Goal: Task Accomplishment & Management: Complete application form

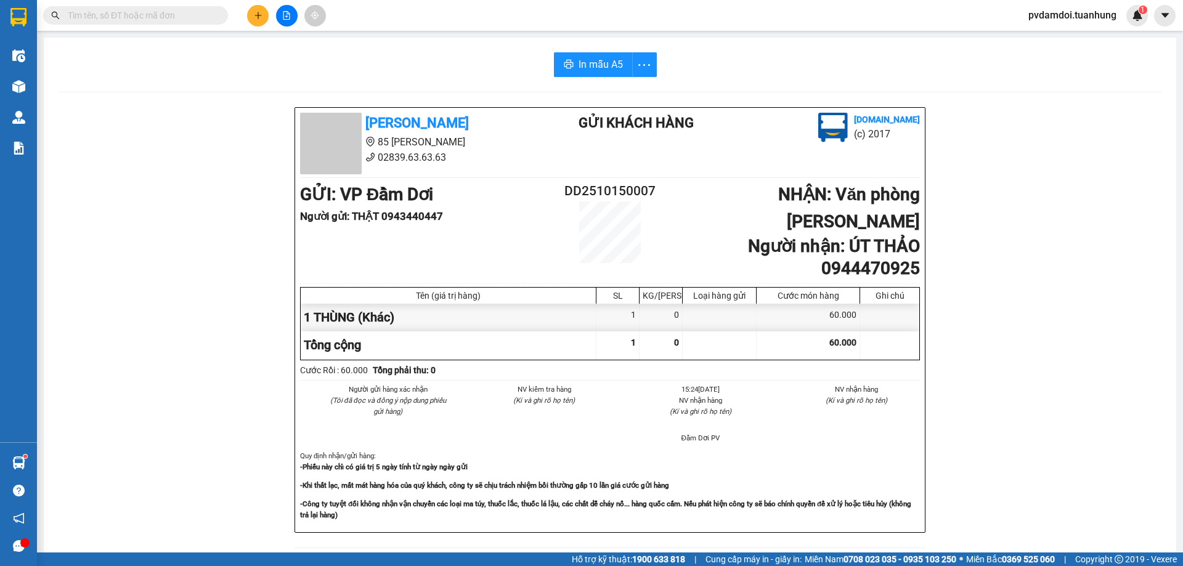
scroll to position [73, 0]
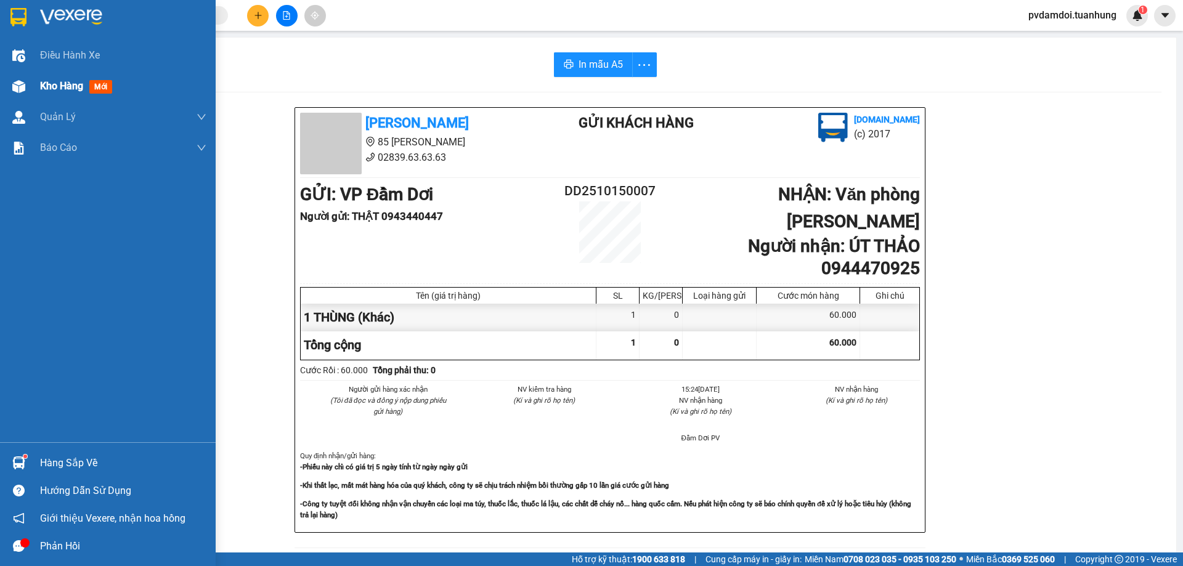
drag, startPoint x: 26, startPoint y: 79, endPoint x: 148, endPoint y: 91, distance: 123.1
click at [44, 75] on div "Kho hàng mới" at bounding box center [108, 86] width 216 height 31
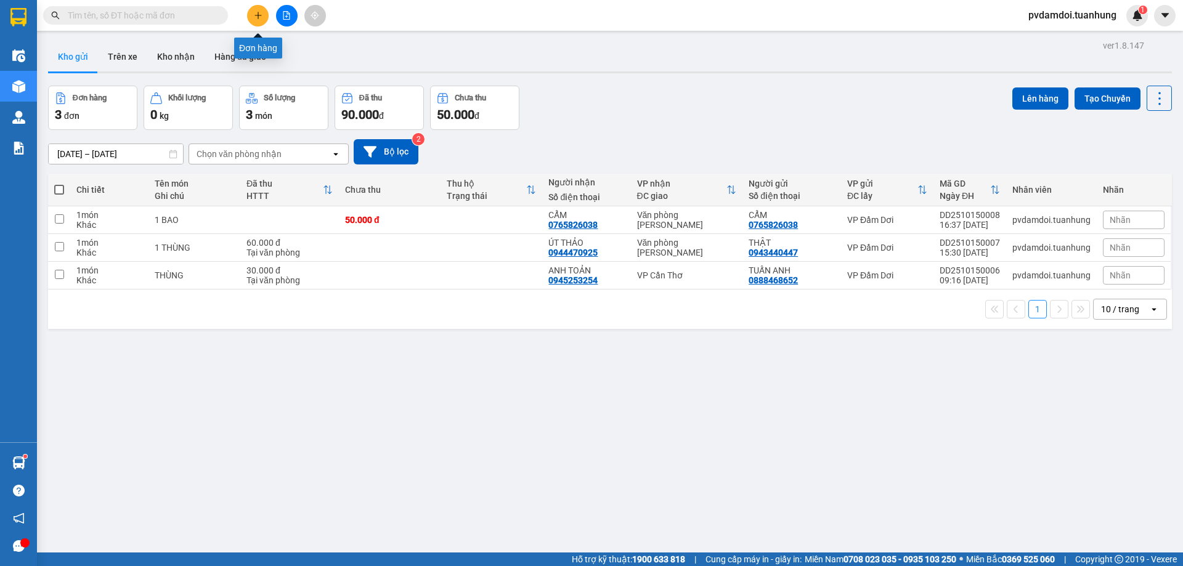
click at [256, 12] on icon "plus" at bounding box center [258, 15] width 9 height 9
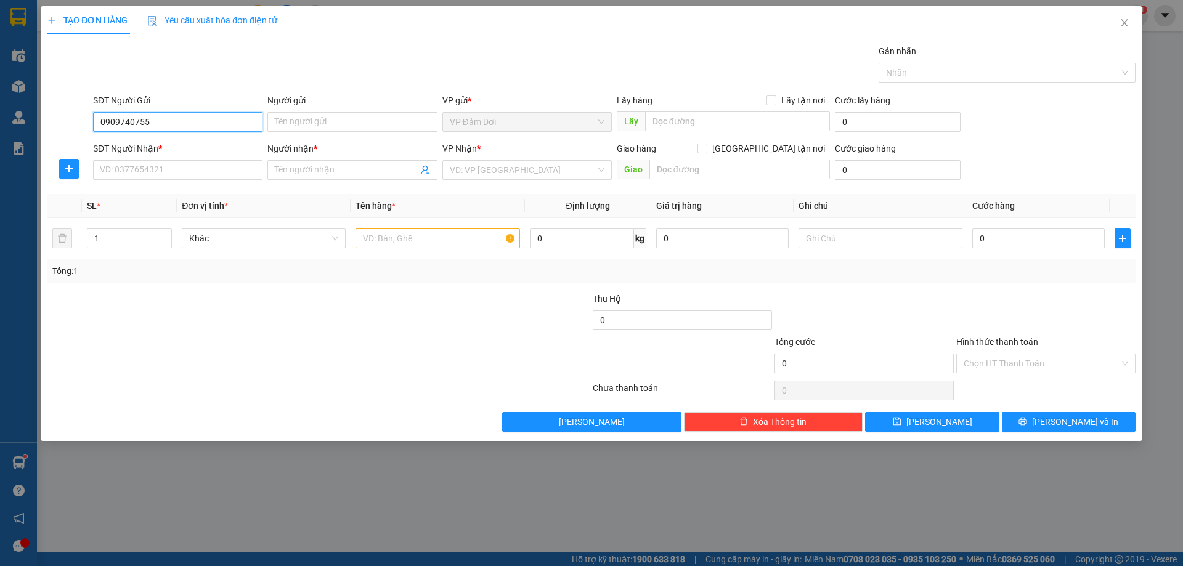
drag, startPoint x: 173, startPoint y: 116, endPoint x: 0, endPoint y: 162, distance: 179.0
click at [77, 134] on div "SĐT Người Gửi 0909740755 0909740755 Người gửi Tên người gửi VP gửi * VP Đầm Dơi…" at bounding box center [591, 115] width 1090 height 43
type input "0909740755"
click at [147, 166] on input "SĐT Người Nhận *" at bounding box center [177, 170] width 169 height 20
paste input "0909740755"
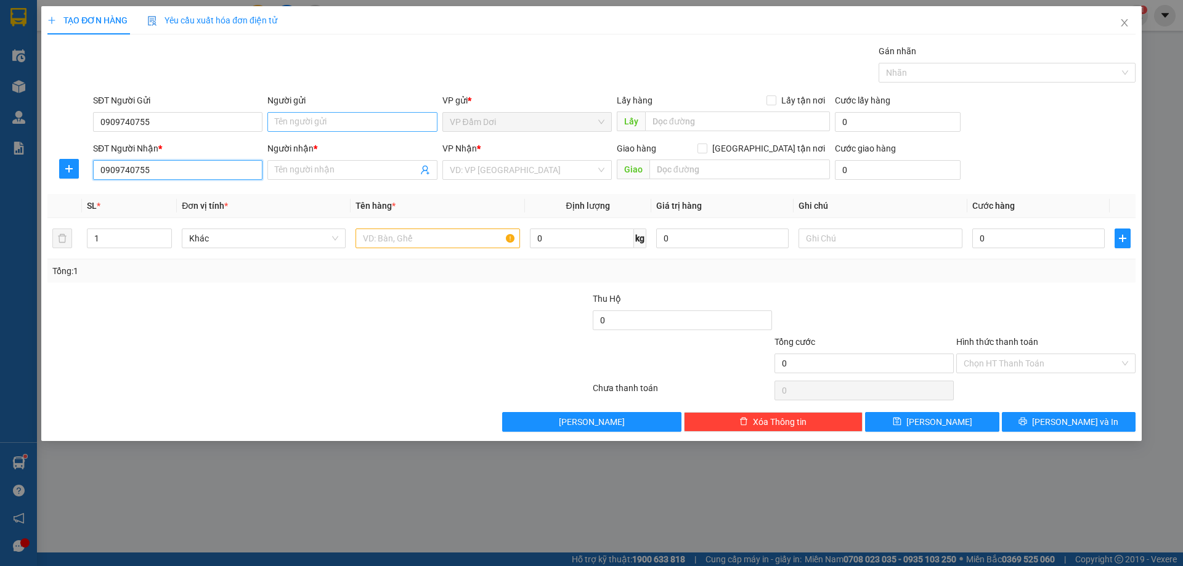
type input "0909740755"
click at [283, 122] on input "Người gửi" at bounding box center [351, 122] width 169 height 20
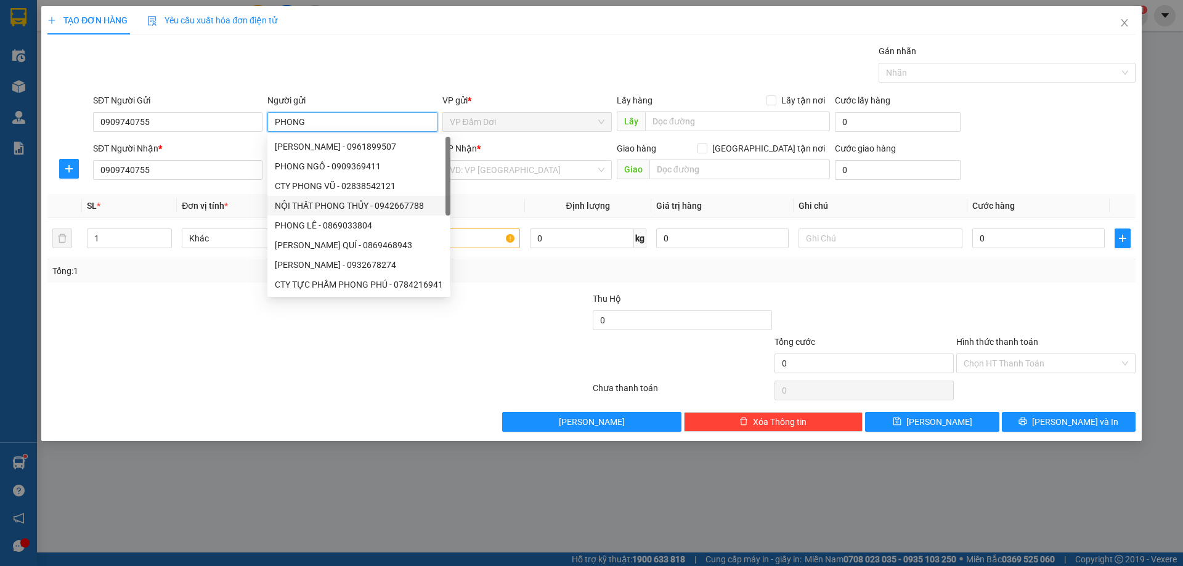
type input "PHONG"
click at [280, 330] on form "Thu Hộ 0 Tổng cước 0 Hình thức thanh toán Chọn HT Thanh Toán" at bounding box center [591, 335] width 1088 height 86
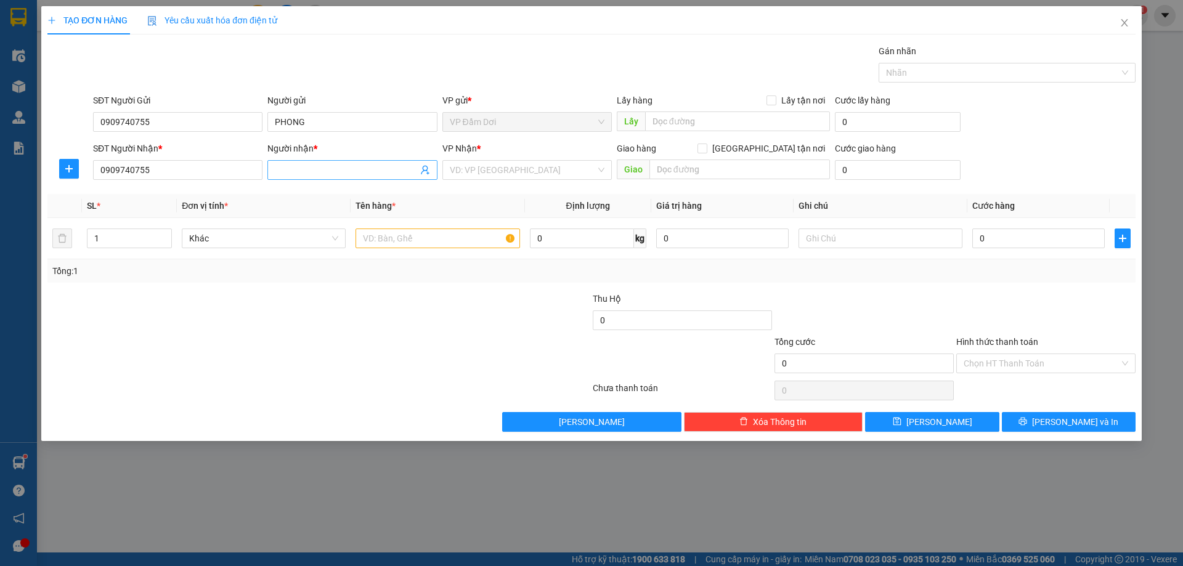
click at [296, 162] on div "Người nhận * Tên người nhận" at bounding box center [351, 163] width 169 height 43
click at [298, 169] on input "Người nhận *" at bounding box center [346, 170] width 142 height 14
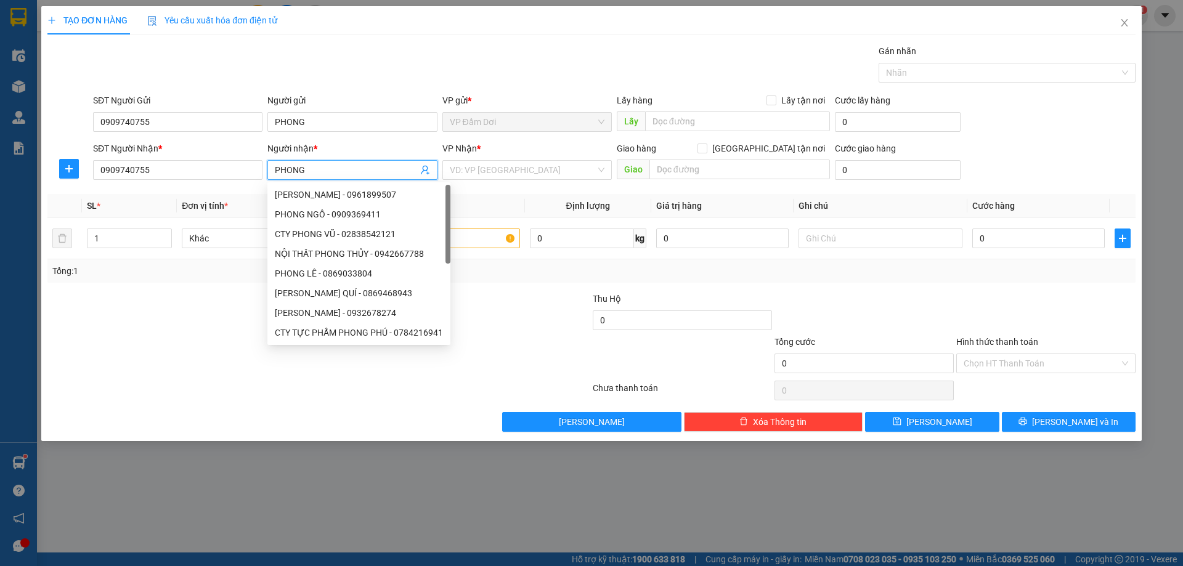
type input "PHONG"
drag, startPoint x: 548, startPoint y: 180, endPoint x: 548, endPoint y: 171, distance: 9.2
click at [548, 177] on div "VP Nhận * VD: VP [GEOGRAPHIC_DATA]" at bounding box center [526, 163] width 169 height 43
click at [548, 171] on input "search" at bounding box center [523, 170] width 146 height 18
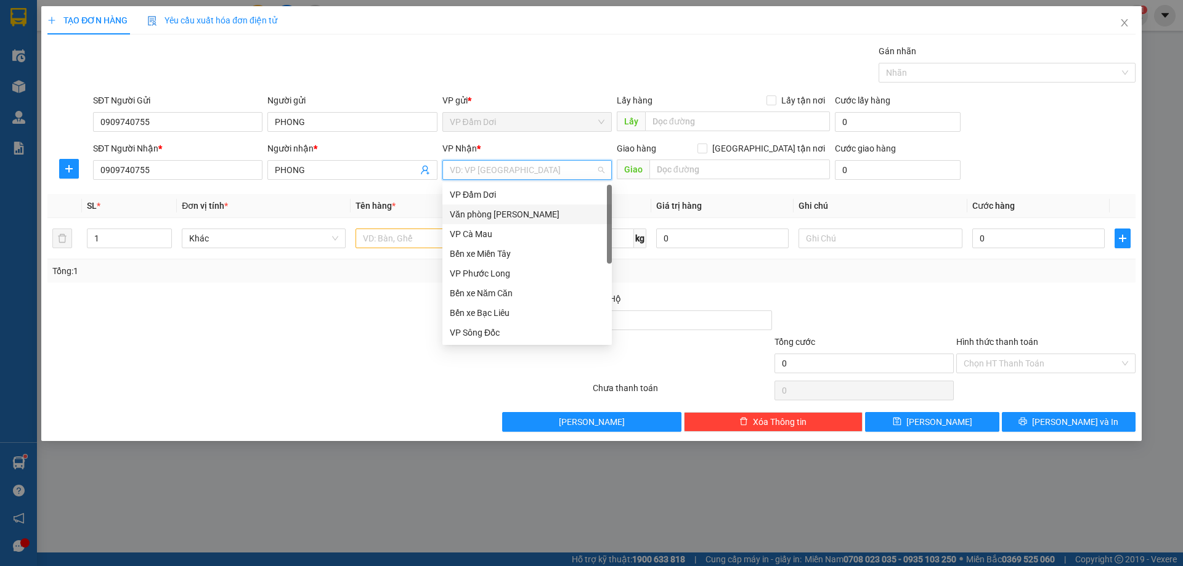
click at [533, 210] on div "Văn phòng [PERSON_NAME]" at bounding box center [527, 215] width 155 height 14
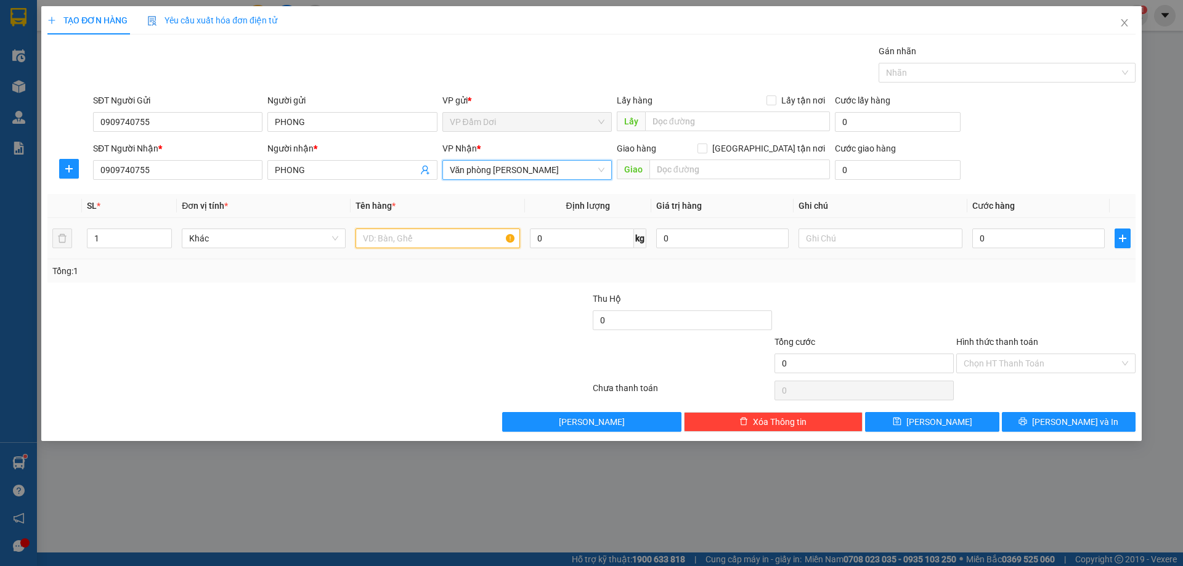
click at [418, 238] on input "text" at bounding box center [437, 239] width 164 height 20
type input "1 THÙNG"
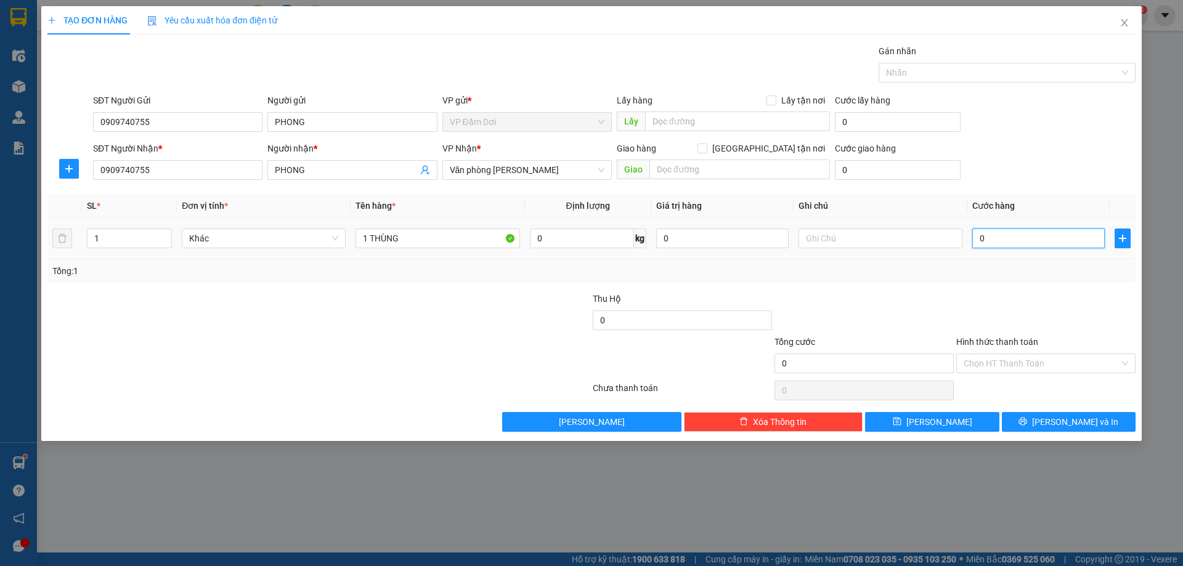
click at [1018, 235] on input "0" at bounding box center [1038, 239] width 132 height 20
type input "003"
type input "3"
type input "0.030"
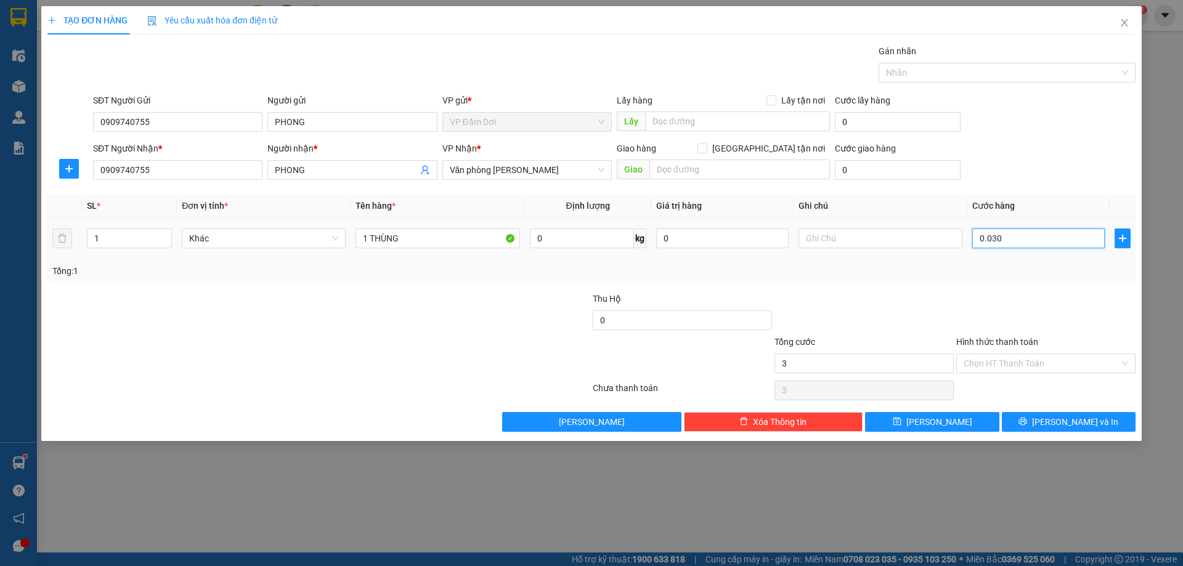
type input "30"
type input "30.000"
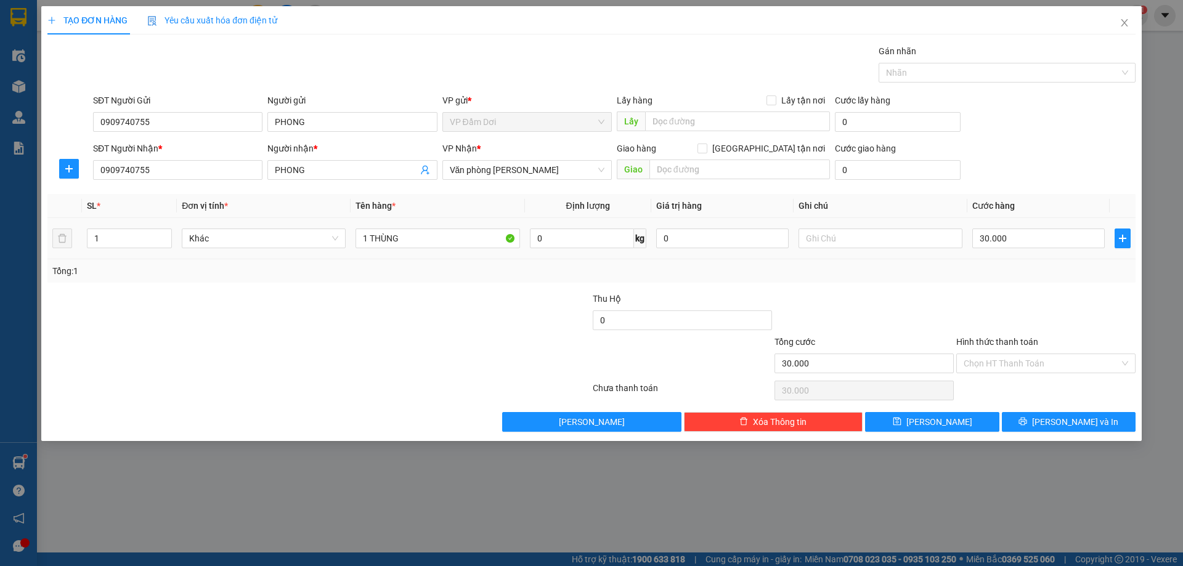
click at [1005, 256] on td "30.000" at bounding box center [1038, 238] width 142 height 41
click at [1048, 416] on button "[PERSON_NAME] và In" at bounding box center [1069, 422] width 134 height 20
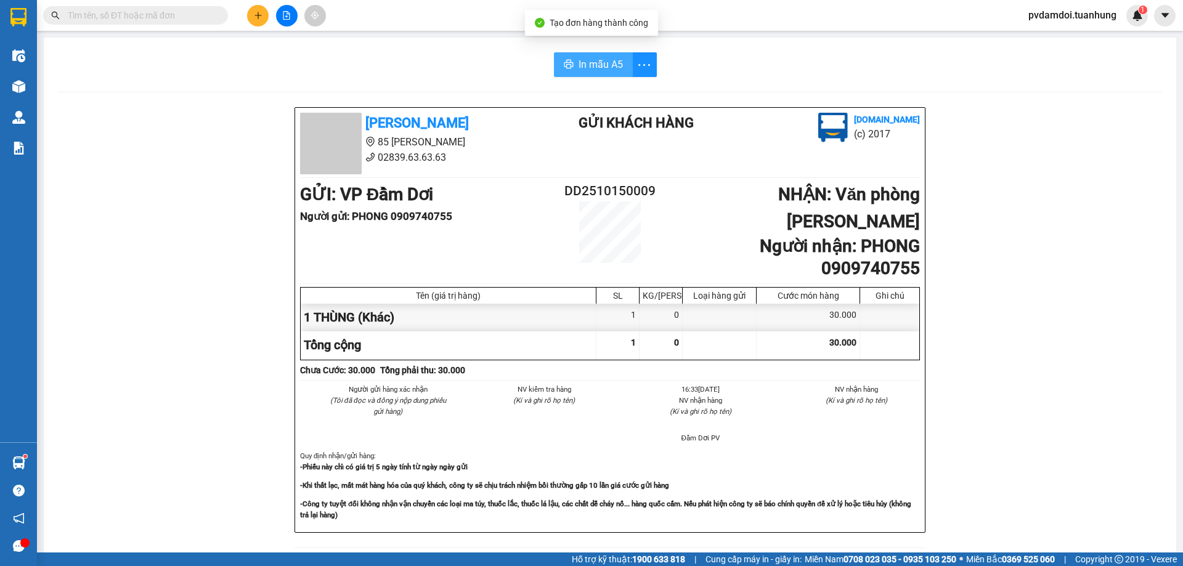
click at [578, 67] on span "In mẫu A5" at bounding box center [600, 64] width 44 height 15
click at [262, 18] on button at bounding box center [258, 16] width 22 height 22
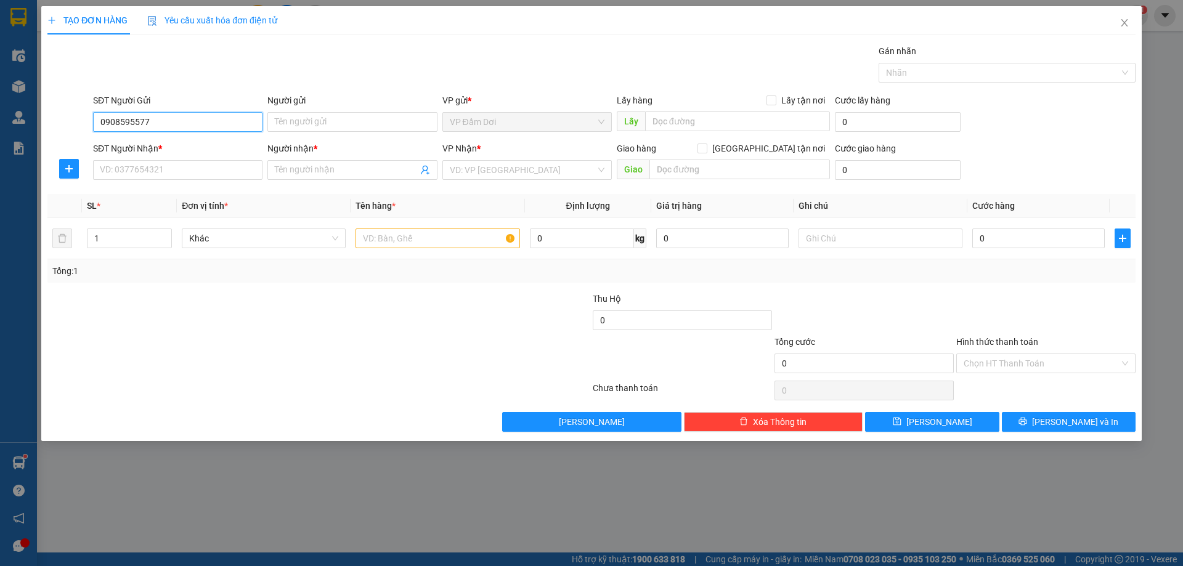
click at [121, 120] on input "0908595577" at bounding box center [177, 122] width 169 height 20
click at [121, 119] on input "0908595577" at bounding box center [177, 122] width 169 height 20
click at [118, 123] on input "0908595577" at bounding box center [177, 122] width 169 height 20
drag, startPoint x: 162, startPoint y: 119, endPoint x: 120, endPoint y: 138, distance: 46.0
click at [120, 138] on form "SĐT Người Gửi 0909595577 0909595577 Người gửi Tên người gửi VP gửi * VP Đầm Dơi…" at bounding box center [591, 139] width 1088 height 91
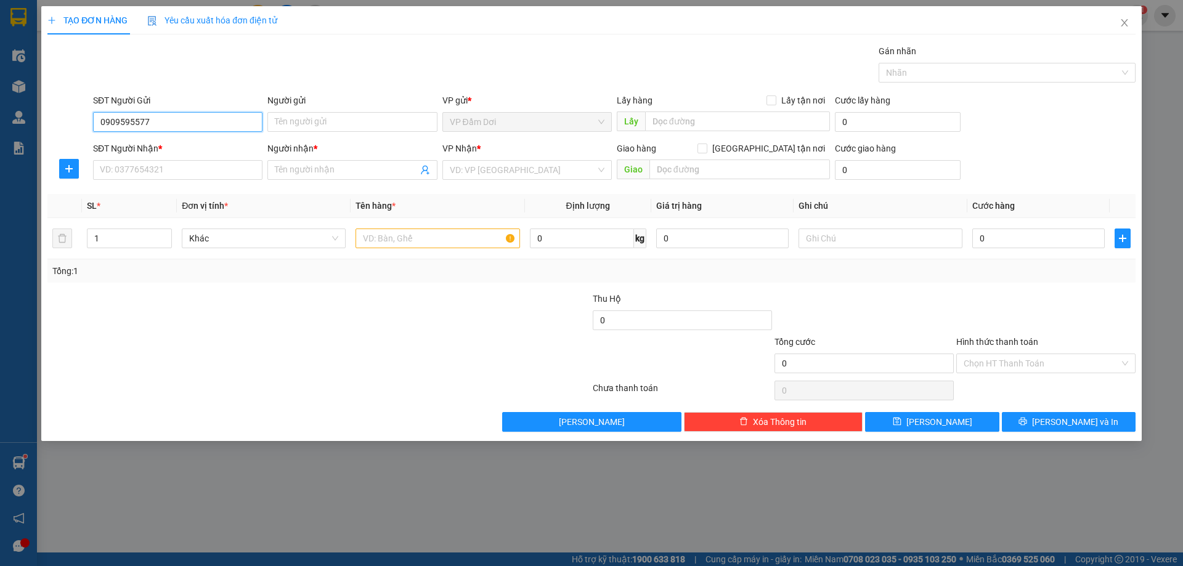
click at [160, 119] on input "0909595577" at bounding box center [177, 122] width 169 height 20
click at [174, 121] on input "0909595577" at bounding box center [177, 122] width 169 height 20
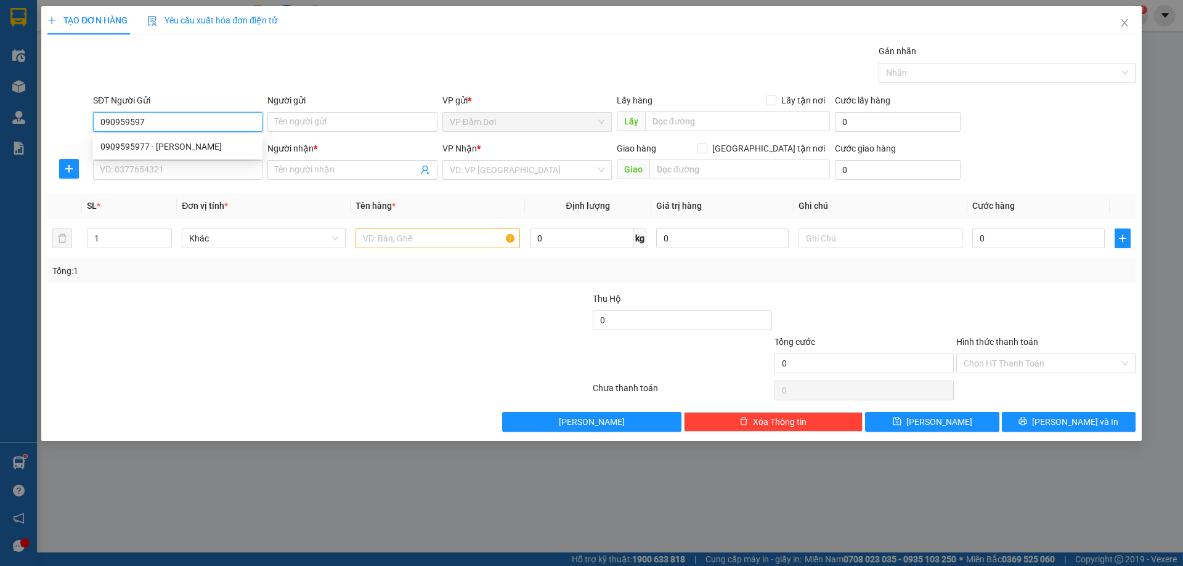
type input "0909595977"
click at [184, 141] on div "0909595977 - [PERSON_NAME]" at bounding box center [177, 147] width 155 height 14
type input "[PERSON_NAME]"
type input "0909595977"
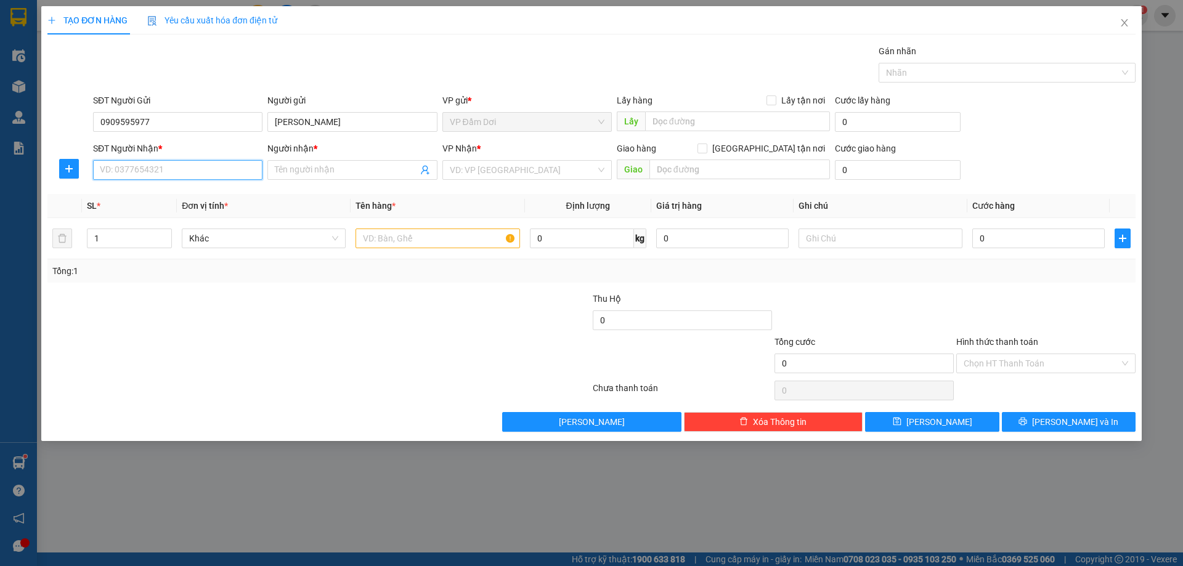
click at [185, 170] on input "SĐT Người Nhận *" at bounding box center [177, 170] width 169 height 20
click at [188, 211] on div "0706684612 - [PERSON_NAME]" at bounding box center [177, 215] width 155 height 14
type input "0706684612"
type input "HÀ"
click at [363, 238] on input "text" at bounding box center [437, 239] width 164 height 20
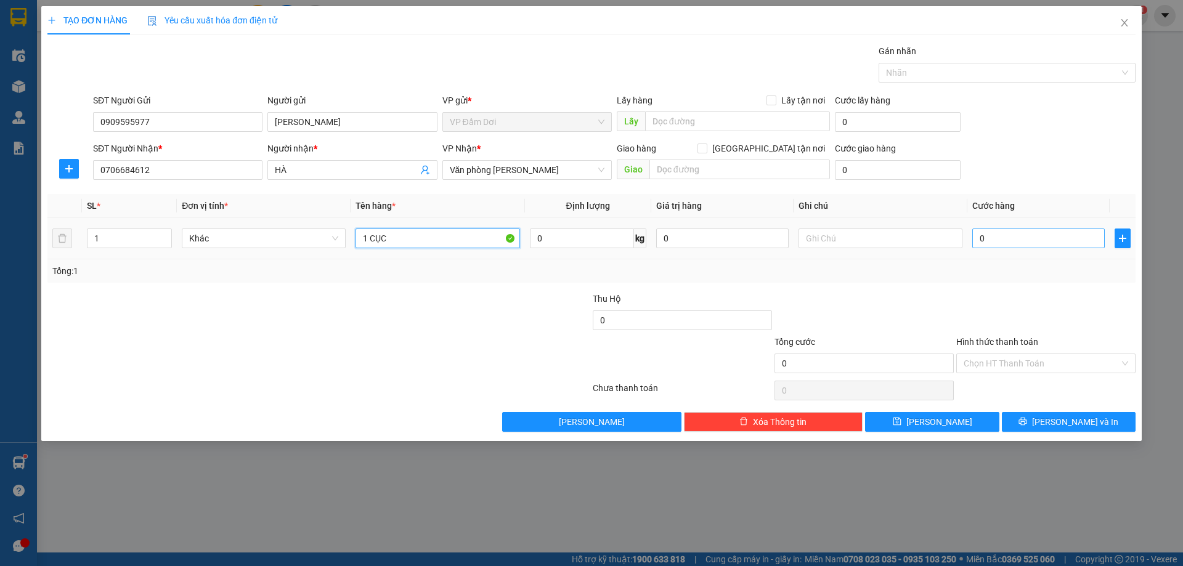
type input "1 CỤC"
click at [1049, 236] on input "0" at bounding box center [1038, 239] width 132 height 20
type input "003"
type input "3"
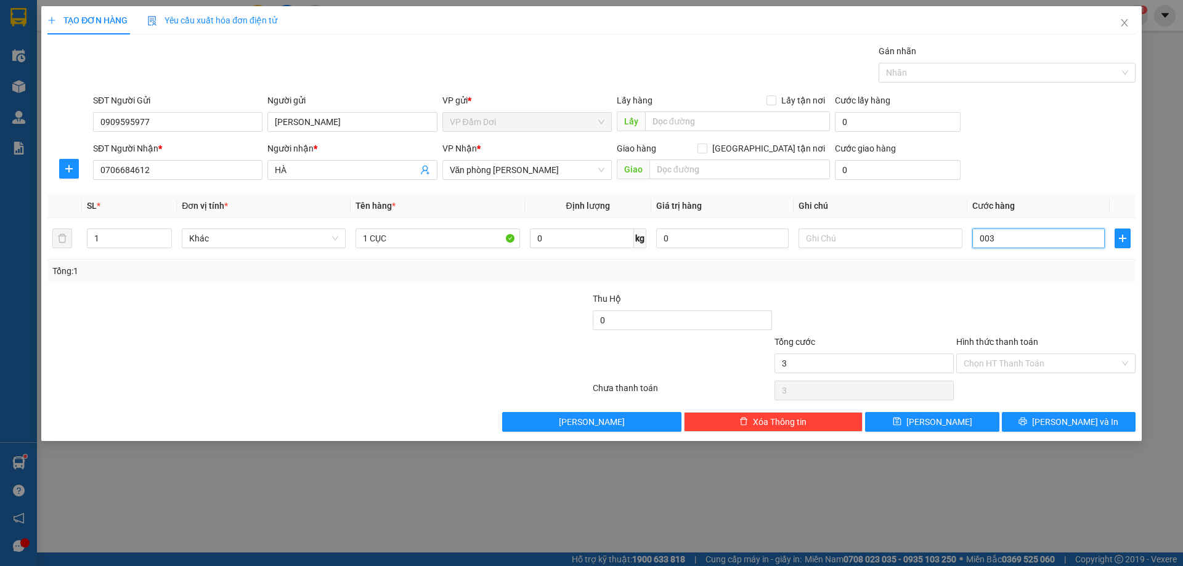
type input "0.030"
type input "30"
click at [1053, 355] on input "Hình thức thanh toán" at bounding box center [1041, 363] width 156 height 18
type input "30.000"
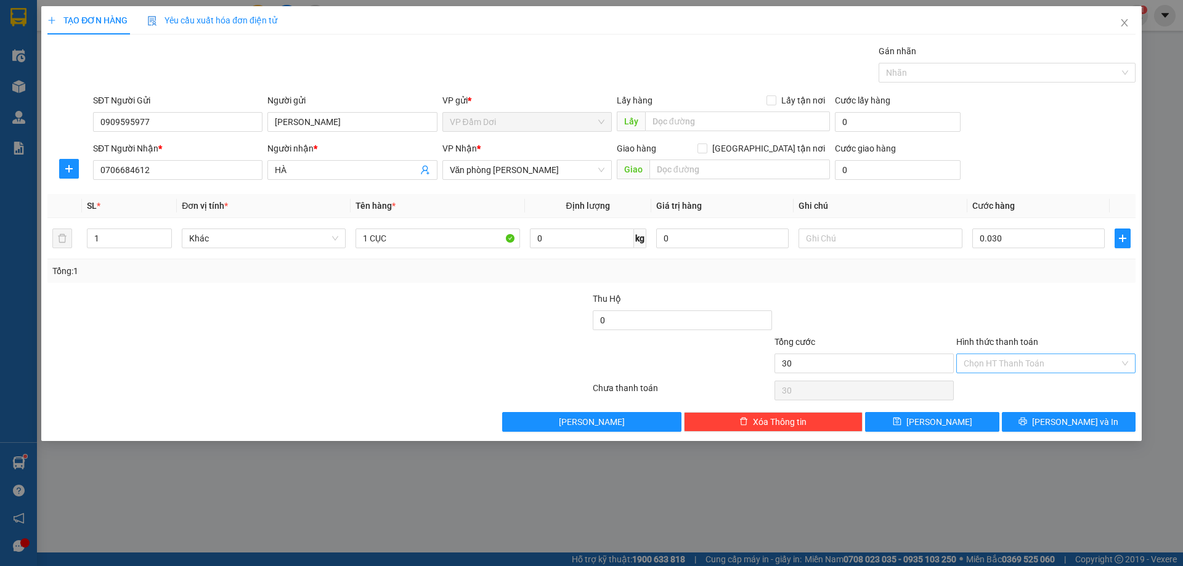
type input "30.000"
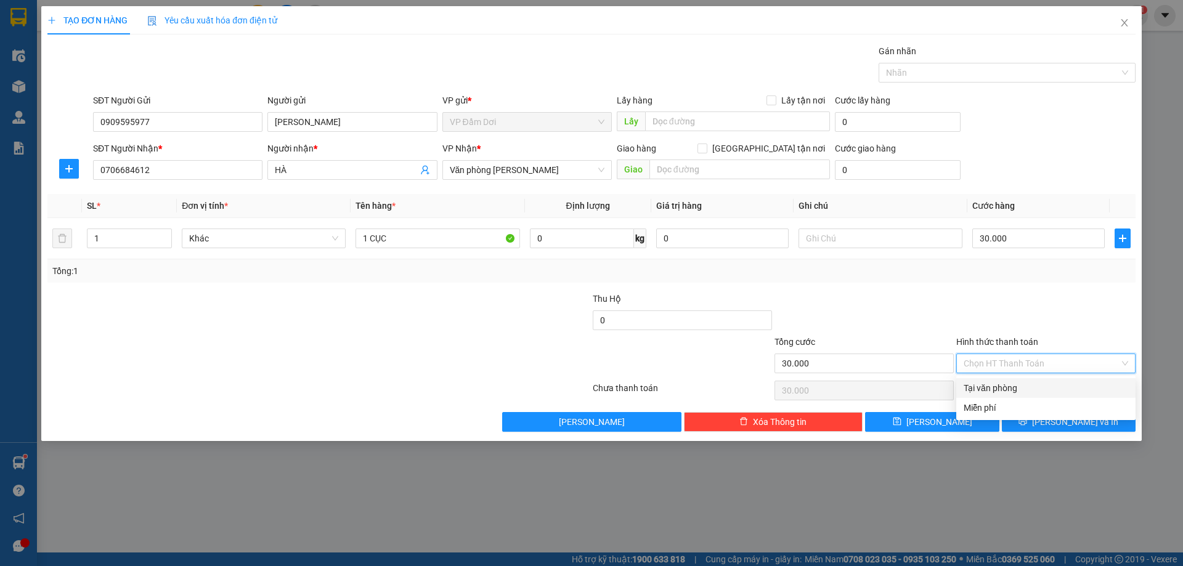
click at [1049, 386] on div "Tại văn phòng" at bounding box center [1045, 388] width 164 height 14
type input "0"
click at [1043, 422] on button "[PERSON_NAME] và In" at bounding box center [1069, 422] width 134 height 20
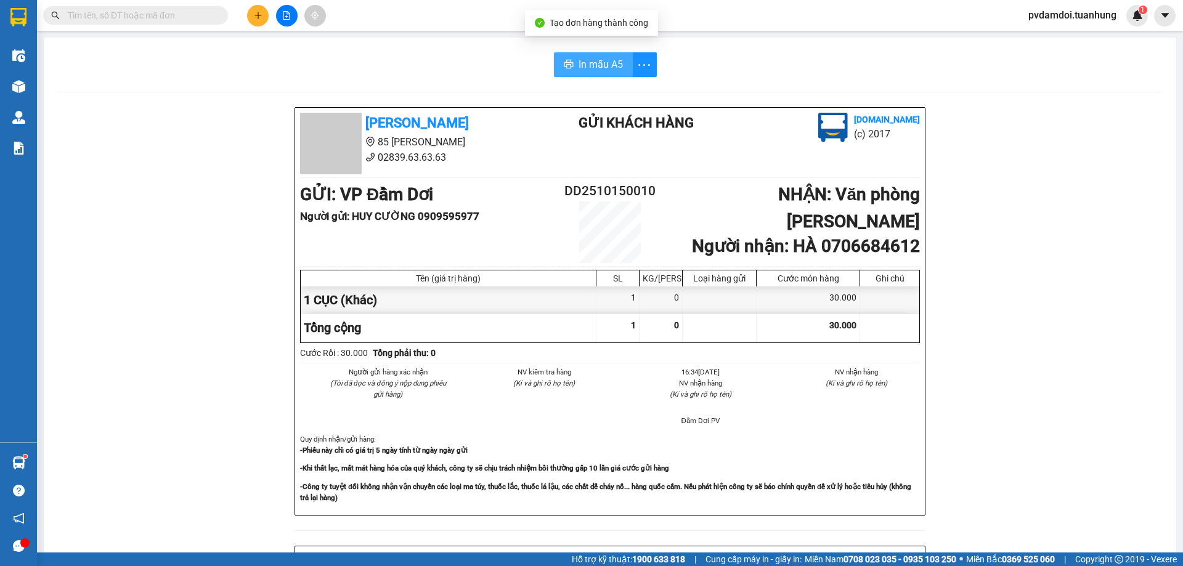
click at [594, 67] on span "In mẫu A5" at bounding box center [600, 64] width 44 height 15
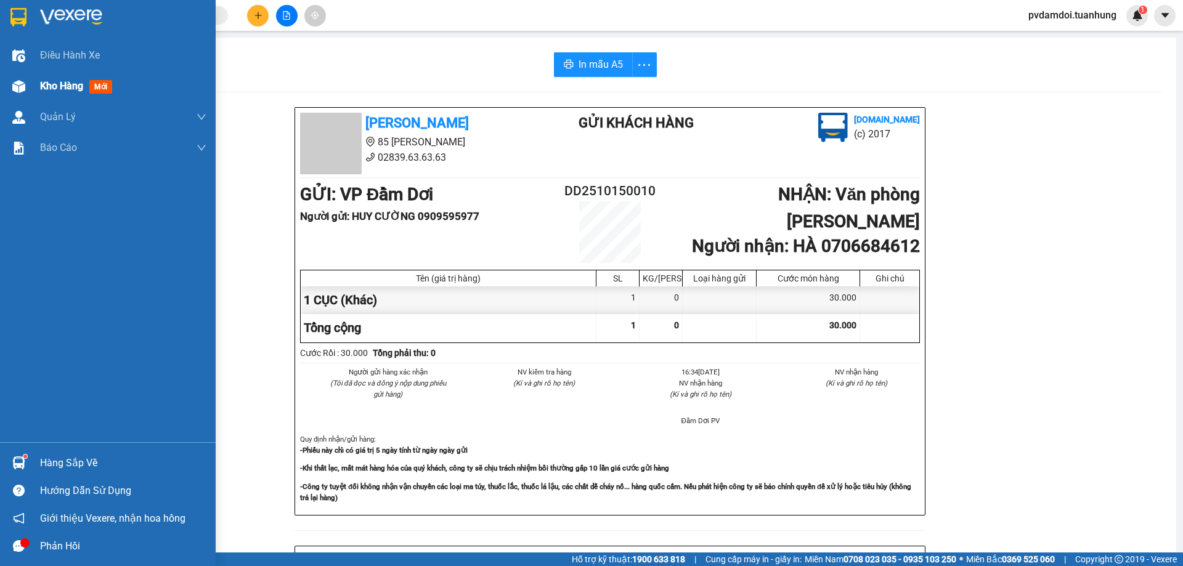
click at [9, 91] on div at bounding box center [19, 87] width 22 height 22
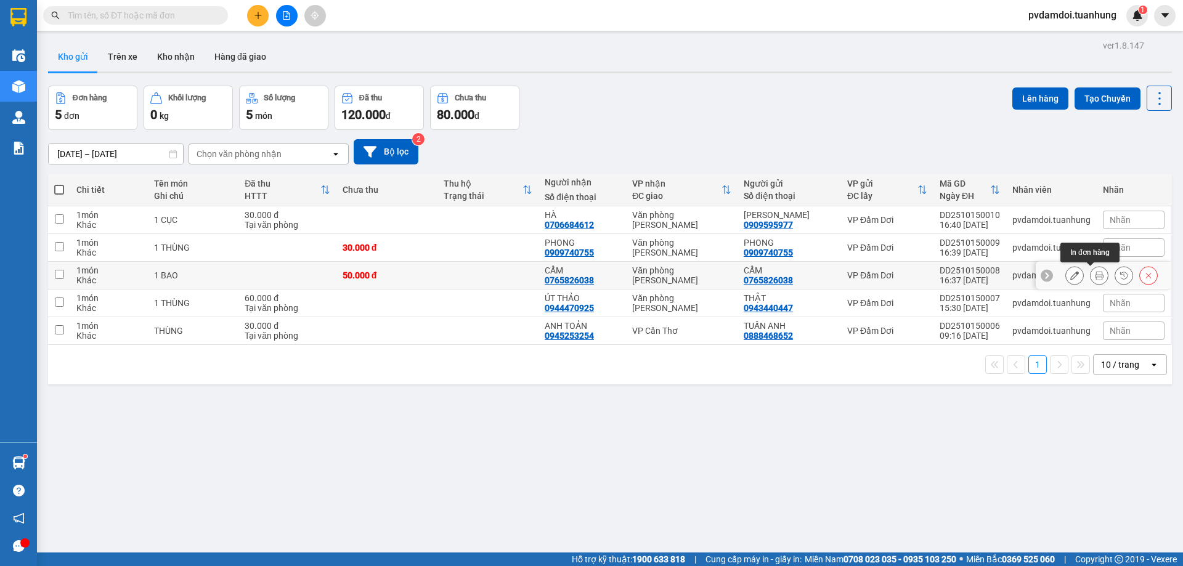
click at [1095, 277] on icon at bounding box center [1099, 275] width 9 height 9
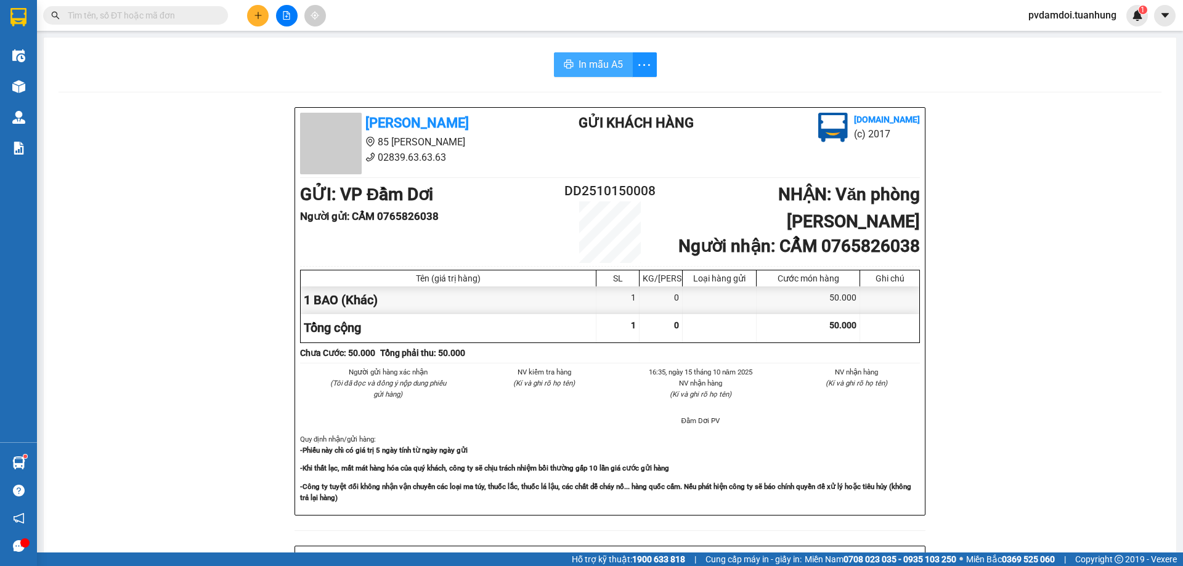
click at [578, 65] on span "In mẫu A5" at bounding box center [600, 64] width 44 height 15
click at [246, 15] on div at bounding box center [286, 16] width 92 height 22
click at [252, 19] on button at bounding box center [258, 16] width 22 height 22
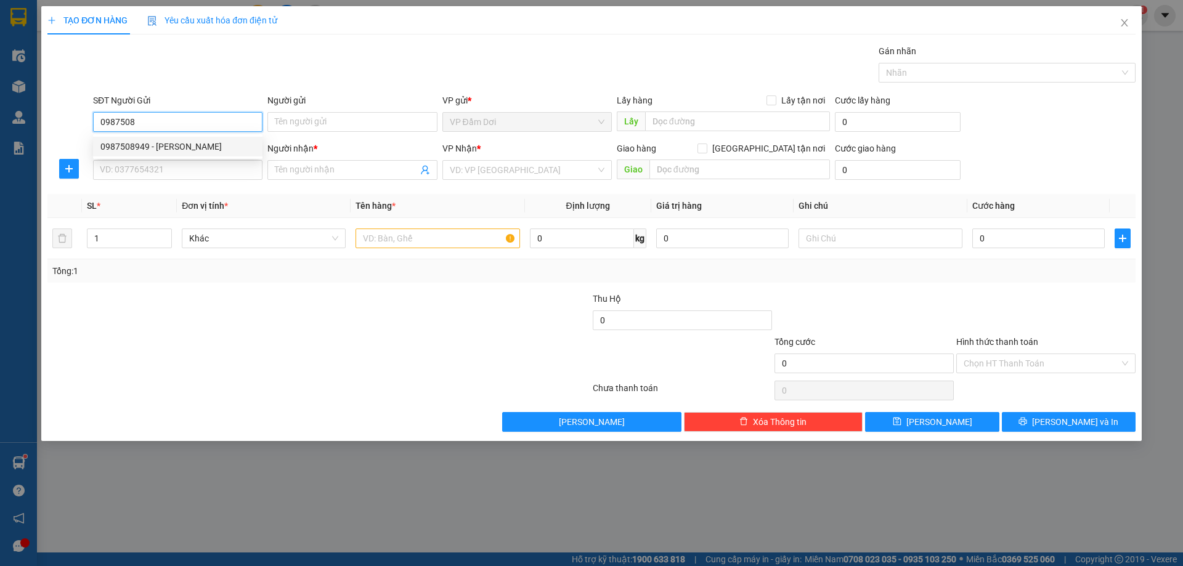
click at [202, 152] on div "0987508949 - [PERSON_NAME]" at bounding box center [177, 147] width 155 height 14
type input "0987508949"
type input "VŨ"
type input "0987508949"
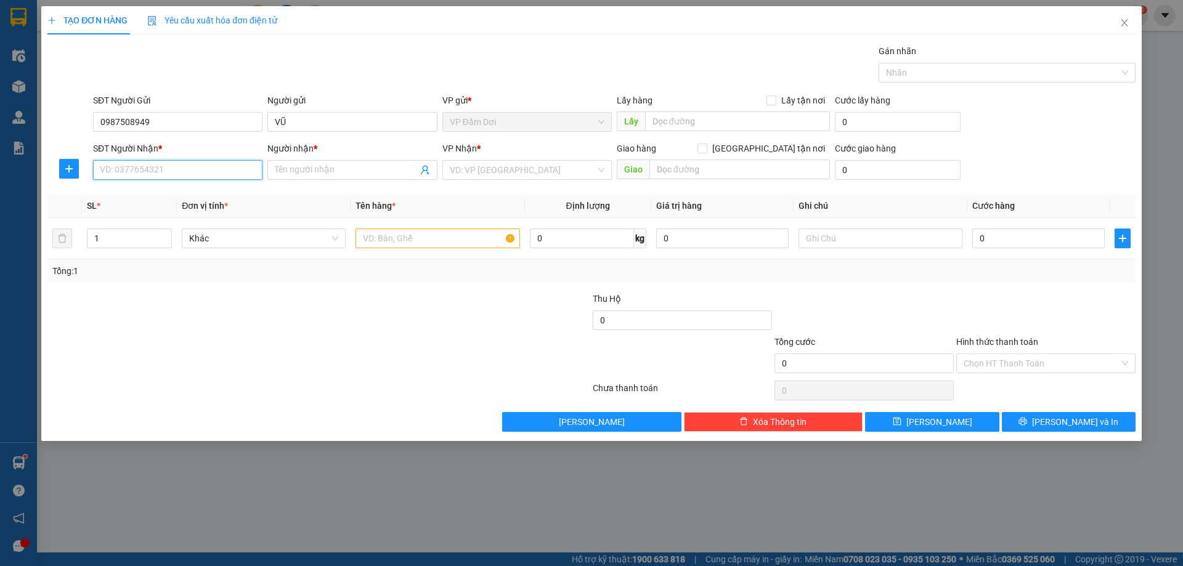
click at [197, 168] on input "SĐT Người Nhận *" at bounding box center [177, 170] width 169 height 20
click at [174, 187] on div "0987508949 - [PERSON_NAME]" at bounding box center [177, 195] width 169 height 20
type input "0987508949"
type input "VŨ"
click at [506, 163] on span "VP Đầm Dơi" at bounding box center [527, 170] width 155 height 18
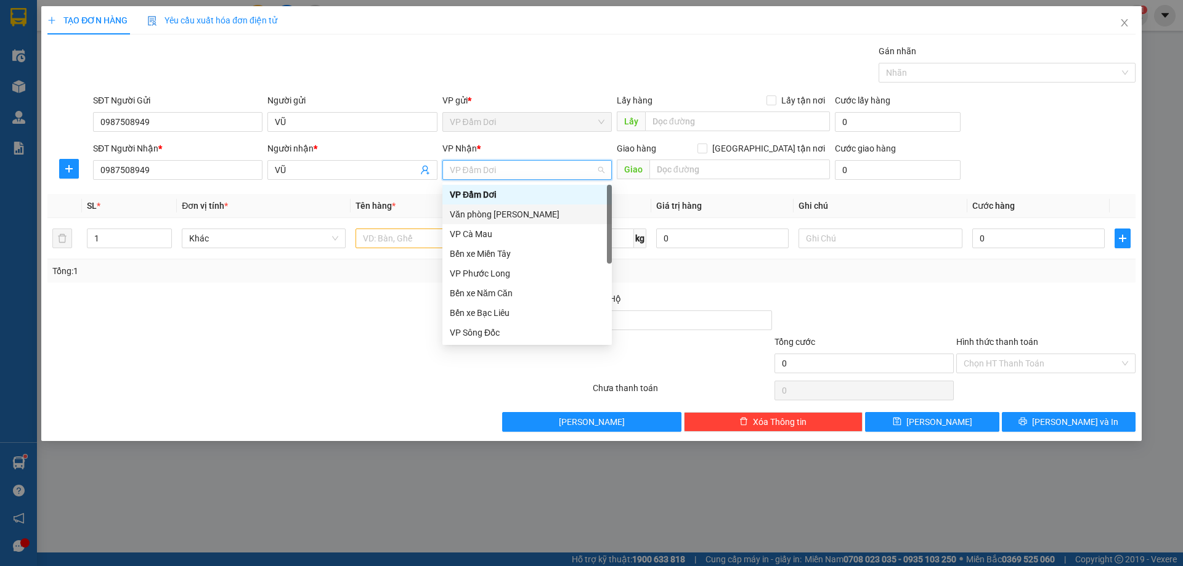
click at [520, 218] on div "Văn phòng [PERSON_NAME]" at bounding box center [527, 215] width 155 height 14
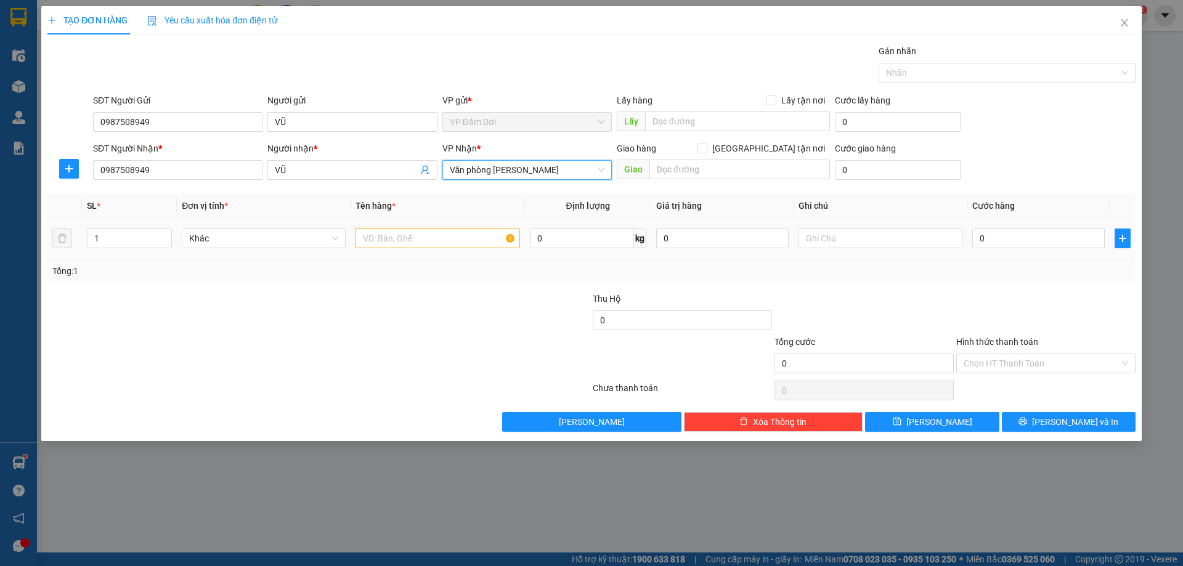
click at [413, 247] on div at bounding box center [437, 238] width 164 height 25
click at [418, 245] on input "text" at bounding box center [437, 239] width 164 height 20
click at [423, 247] on input "text" at bounding box center [437, 239] width 164 height 20
type input "1 THÙNG"
drag, startPoint x: 1014, startPoint y: 255, endPoint x: 1014, endPoint y: 246, distance: 9.2
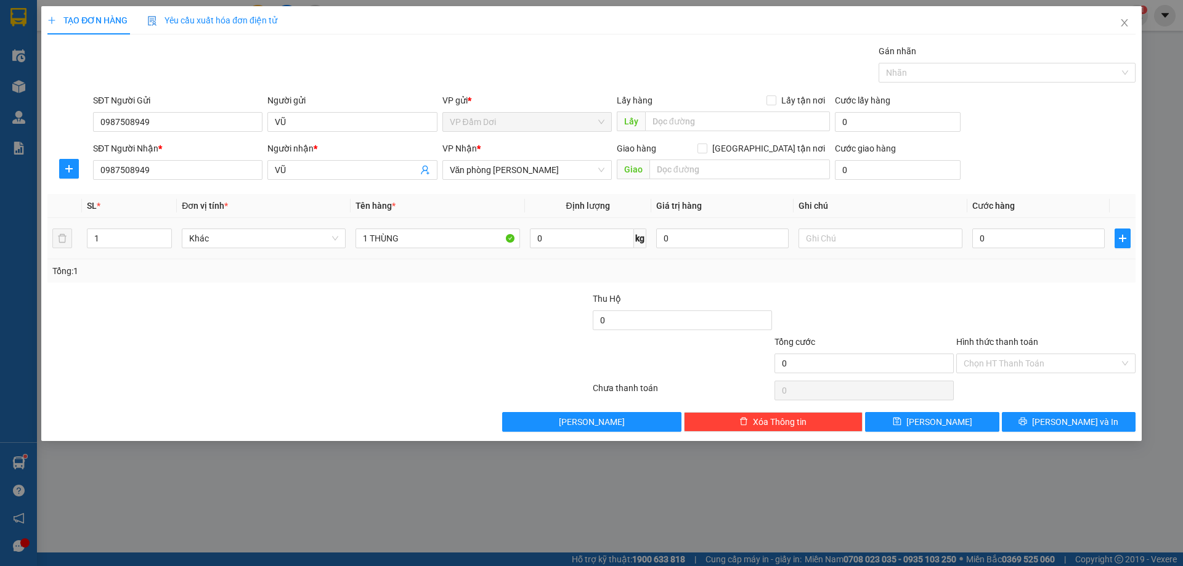
click at [1014, 253] on td "0" at bounding box center [1038, 238] width 142 height 41
click at [1014, 245] on input "0" at bounding box center [1038, 239] width 132 height 20
type input "003"
type input "3"
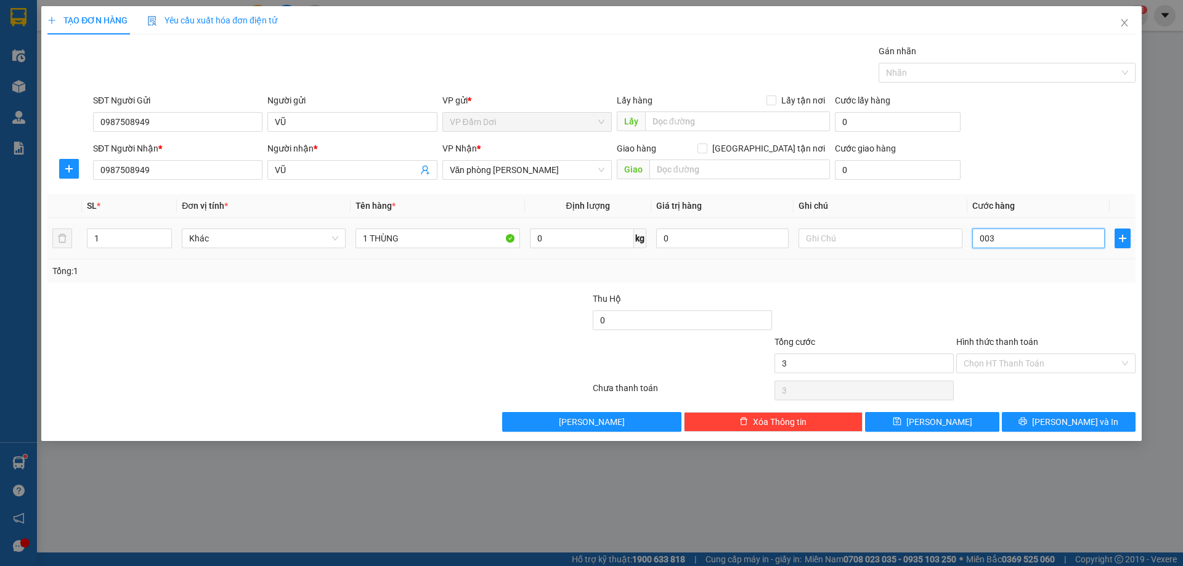
type input "0.030"
type input "30"
click at [1008, 289] on div "Transit Pickup Surcharge Ids Transit Deliver Surcharge Ids Transit Deliver Surc…" at bounding box center [591, 237] width 1088 height 387
type input "30.000"
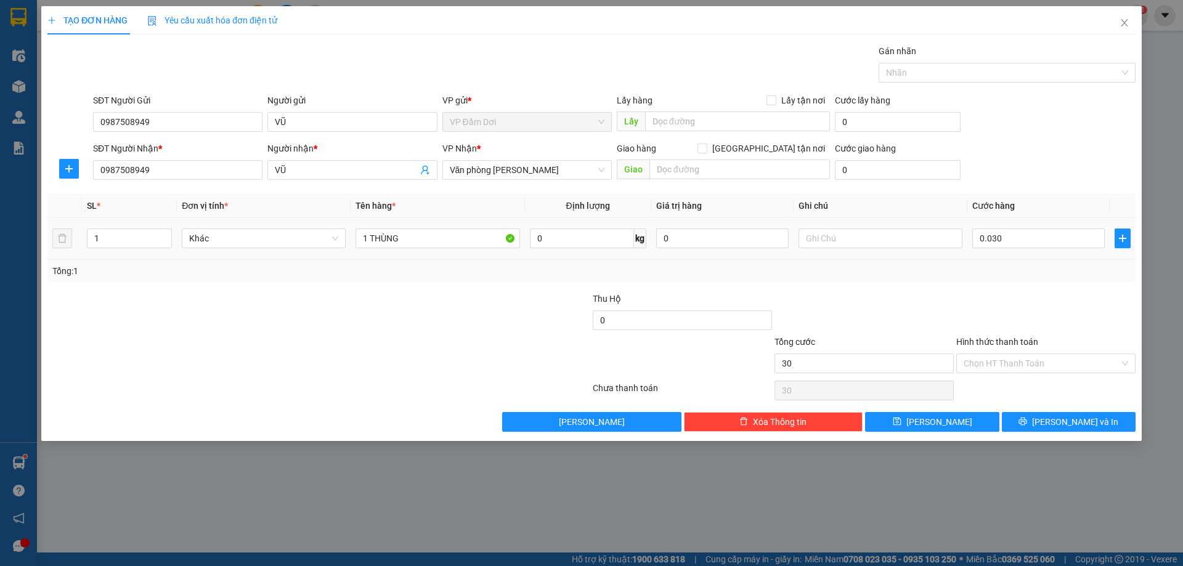
type input "30.000"
click at [1088, 424] on span "[PERSON_NAME] và In" at bounding box center [1075, 422] width 86 height 14
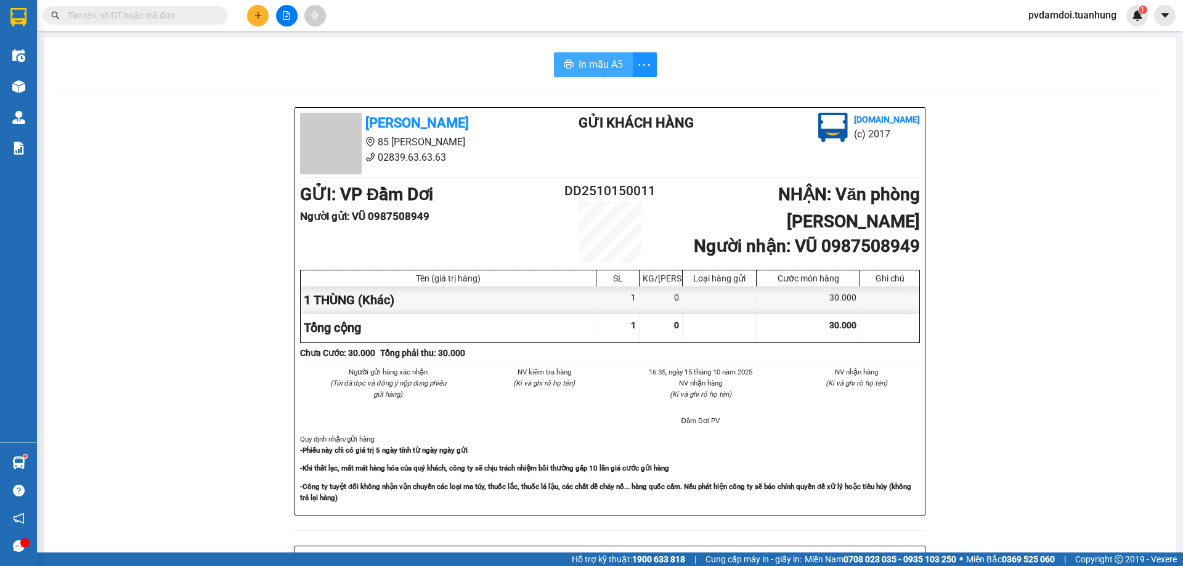
click at [590, 63] on span "In mẫu A5" at bounding box center [600, 64] width 44 height 15
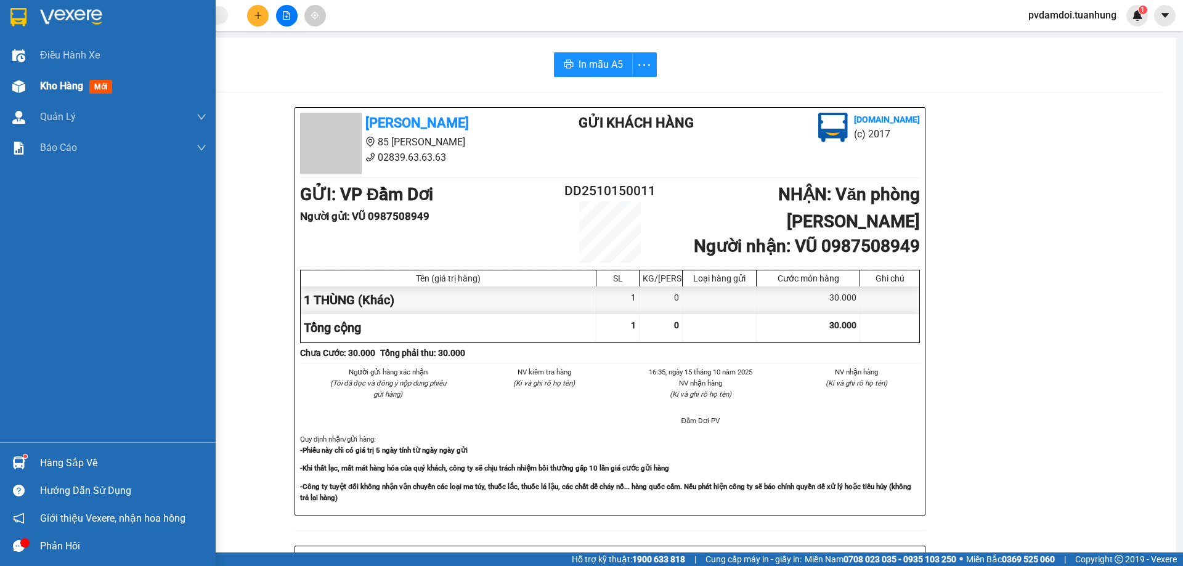
click at [26, 89] on div at bounding box center [19, 87] width 22 height 22
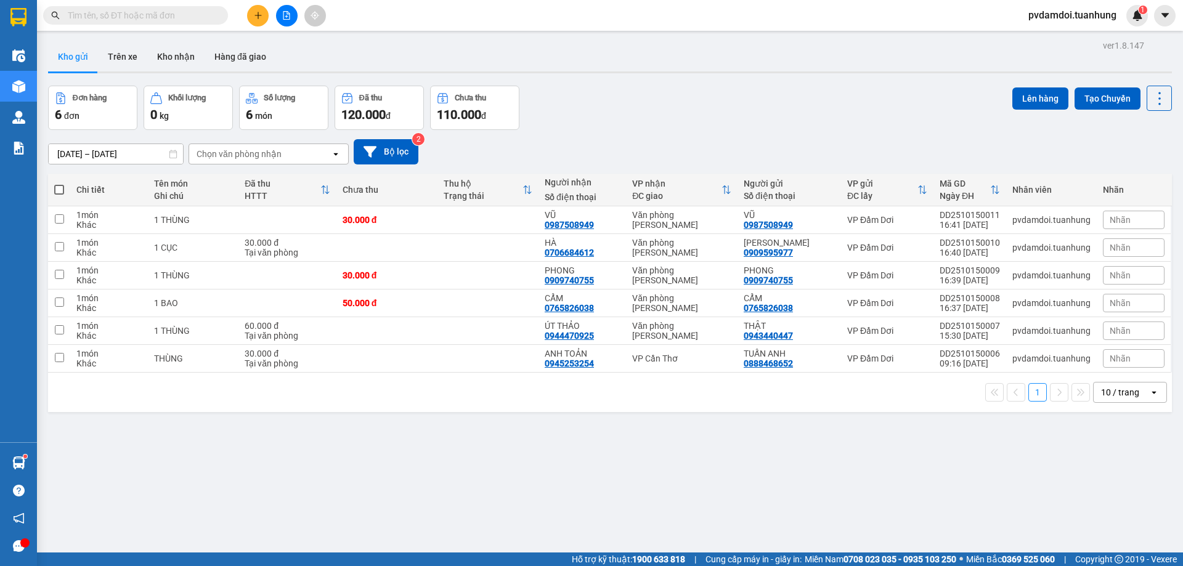
click at [249, 11] on button at bounding box center [258, 16] width 22 height 22
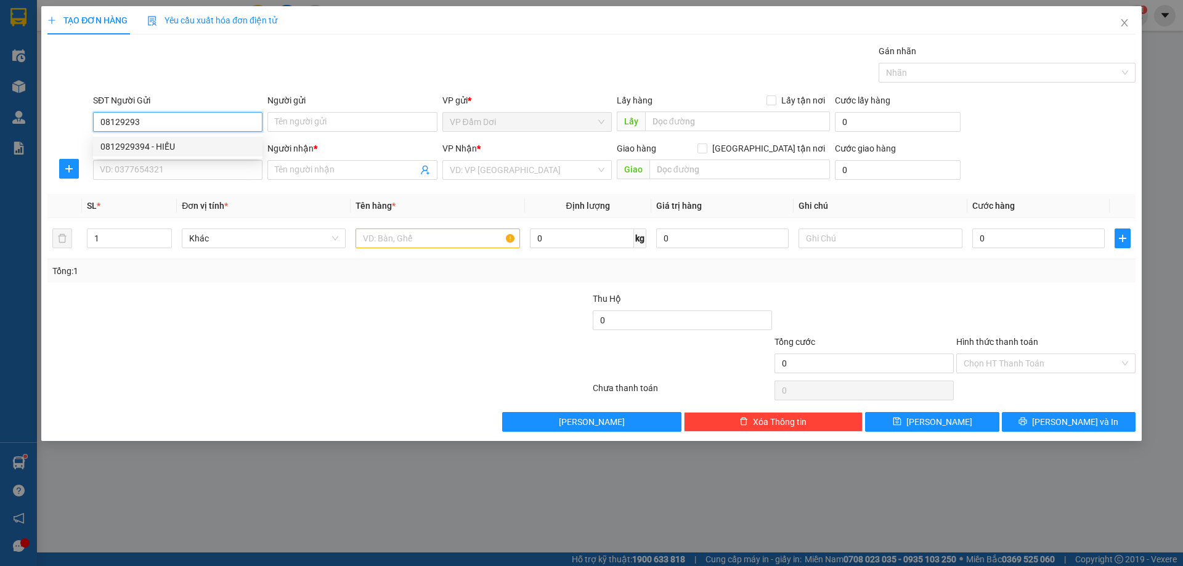
click at [156, 149] on div "0812929394 - HIẾU" at bounding box center [177, 147] width 155 height 14
type input "0812929394"
type input "HIẾU"
drag, startPoint x: 162, startPoint y: 123, endPoint x: 81, endPoint y: 124, distance: 80.7
click at [81, 124] on div "SĐT Người Gửi 0812929394 Người gửi HIẾU VP gửi * VP Đầm Dơi Lấy hàng Lấy tận nơ…" at bounding box center [591, 115] width 1090 height 43
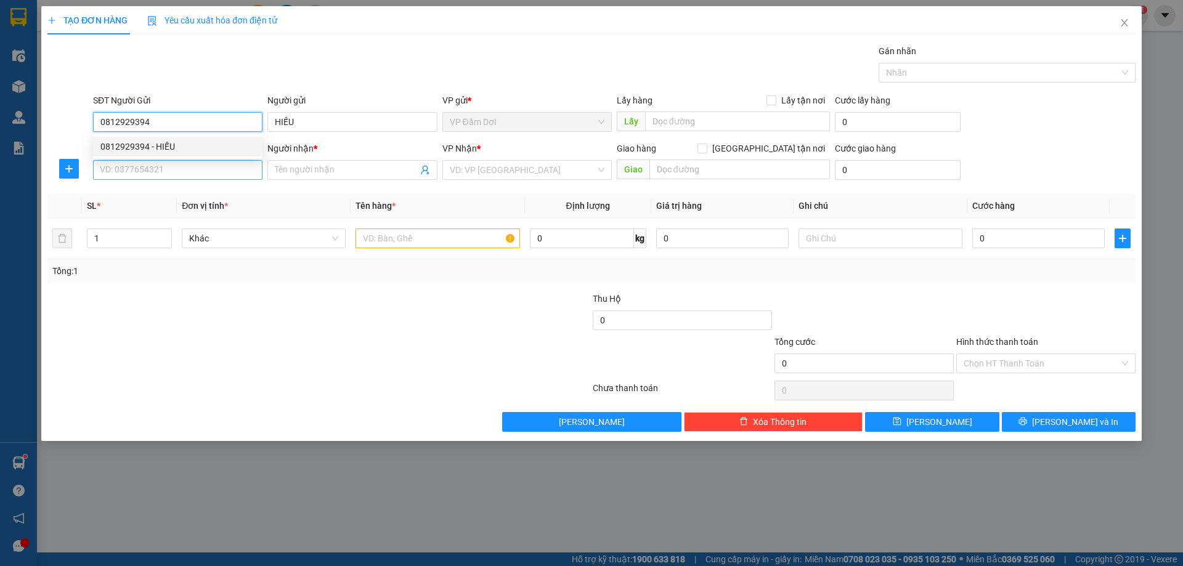
type input "0812929394"
click at [190, 164] on input "SĐT Người Nhận *" at bounding box center [177, 170] width 169 height 20
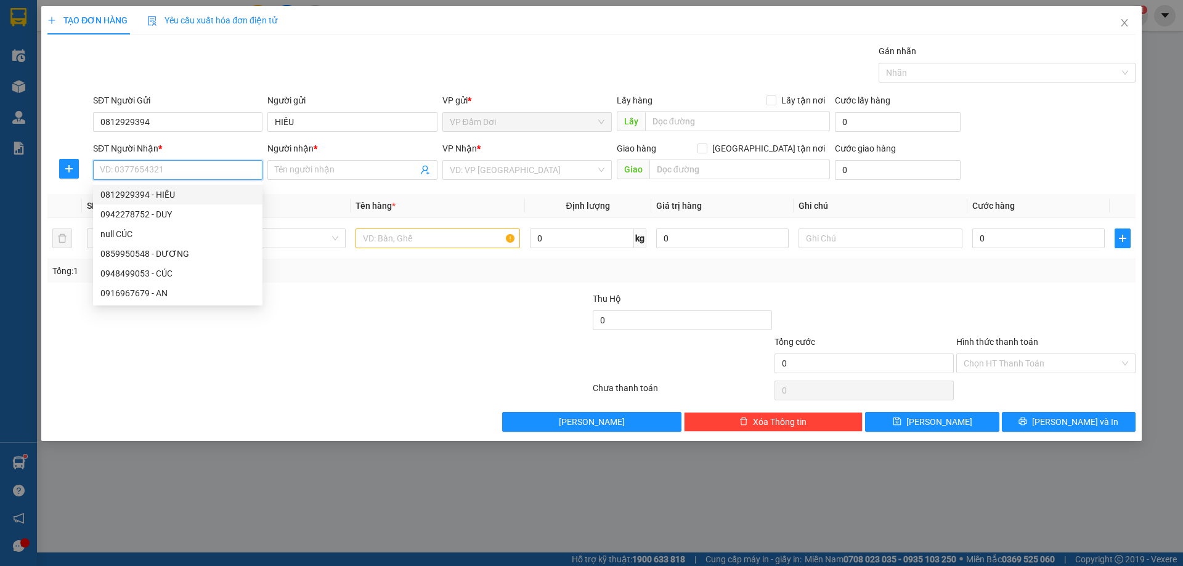
paste input "0812929394"
type input "0812929394"
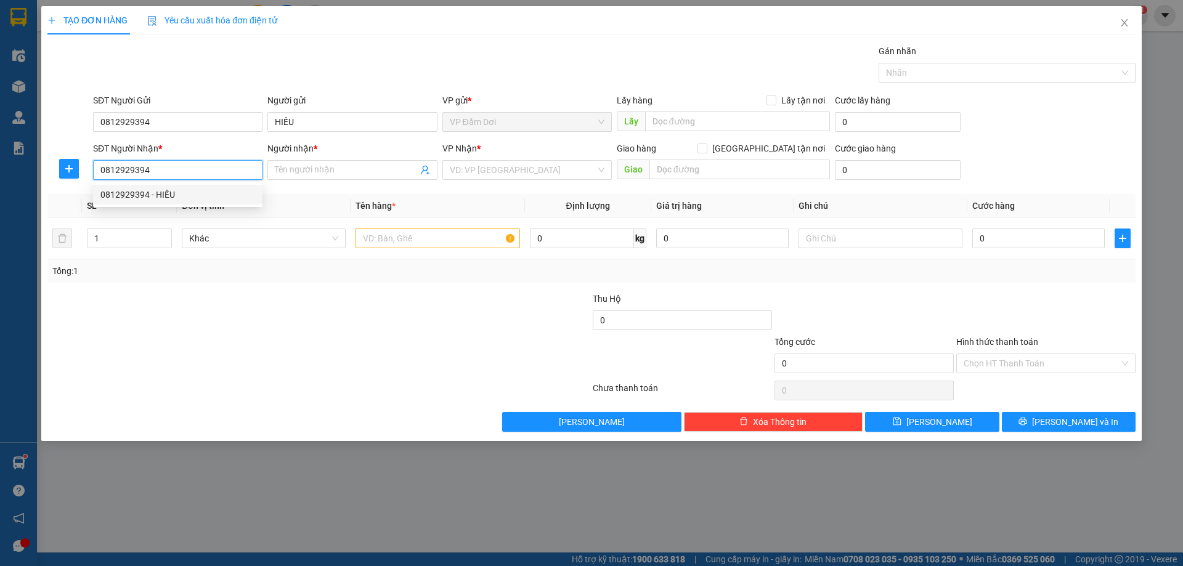
click at [169, 190] on div "0812929394 - HIẾU" at bounding box center [177, 195] width 155 height 14
type input "HIẾU"
type input "0812929394"
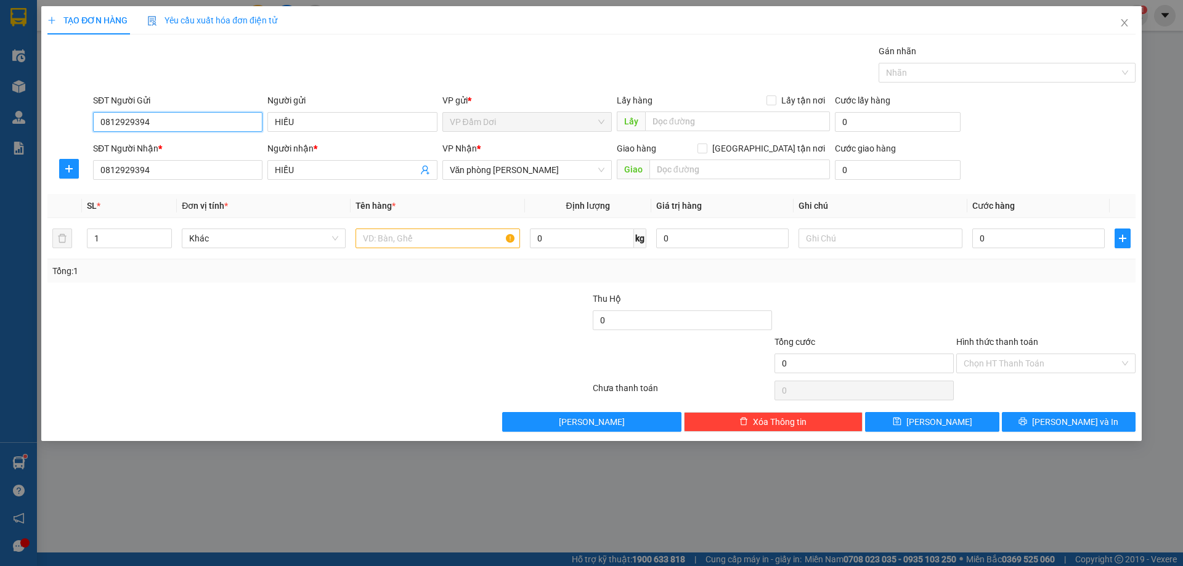
drag, startPoint x: 189, startPoint y: 120, endPoint x: 0, endPoint y: 140, distance: 190.2
click at [0, 136] on div "TẠO ĐƠN HÀNG Yêu cầu xuất hóa đơn điện tử Transit Pickup Surcharge Ids Transit …" at bounding box center [591, 283] width 1183 height 566
type input "0914677393"
drag, startPoint x: 344, startPoint y: 126, endPoint x: 110, endPoint y: 142, distance: 234.6
click at [110, 142] on form "SĐT Người Gửi 0914677393 Người gửi HIẾU HIẾU VP gửi * VP Đầm Dơi Lấy hàng Lấy t…" at bounding box center [591, 139] width 1088 height 91
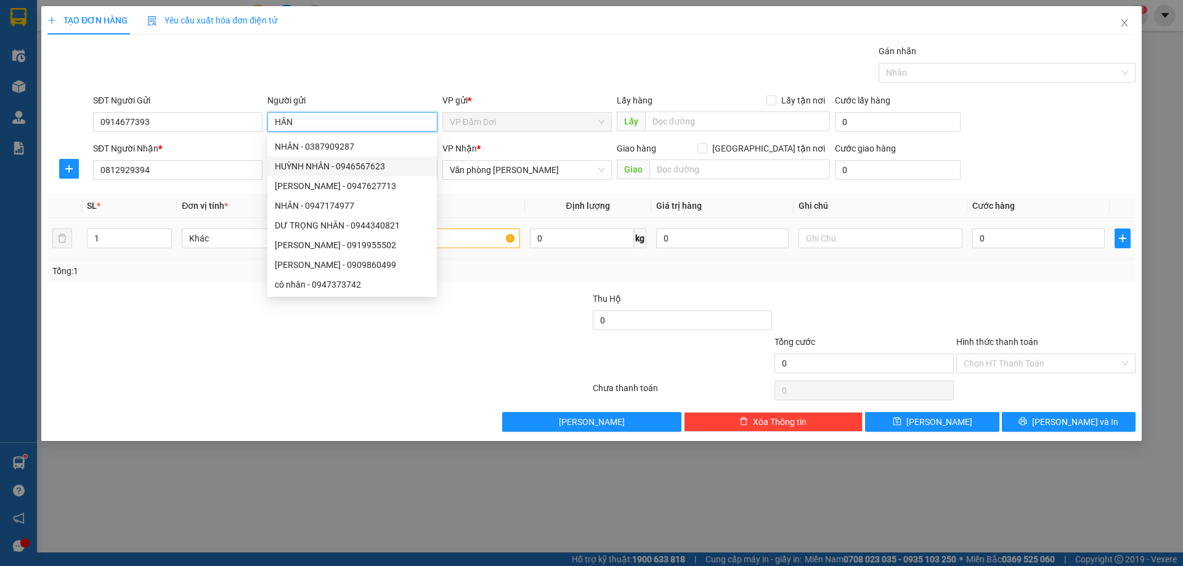
type input "HÂN"
click at [495, 236] on input "text" at bounding box center [437, 239] width 164 height 20
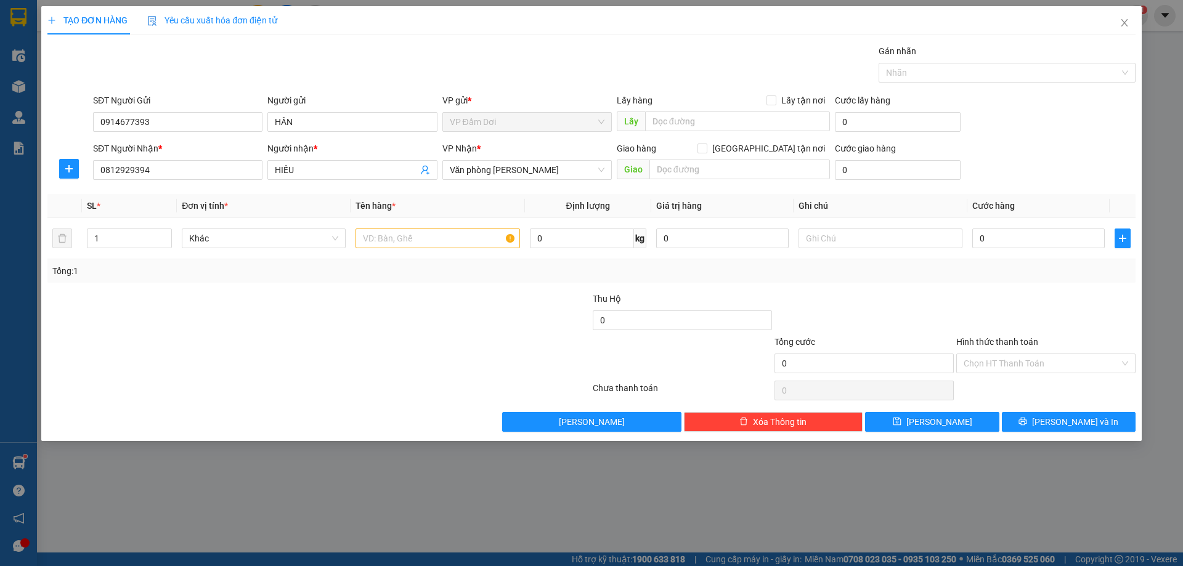
click at [452, 292] on div at bounding box center [501, 313] width 182 height 43
click at [407, 240] on input "text" at bounding box center [437, 239] width 164 height 20
type input "1 THÙNG"
type input "003"
type input "3"
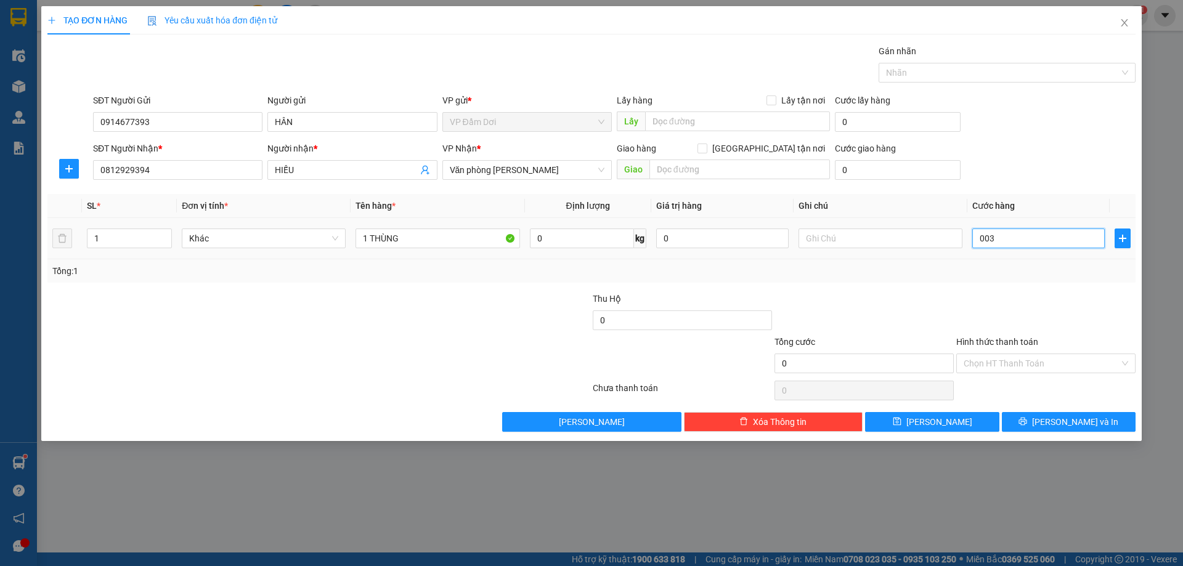
type input "3"
type input "0.030"
type input "30"
click at [984, 275] on div "Tổng: 1" at bounding box center [591, 271] width 1078 height 14
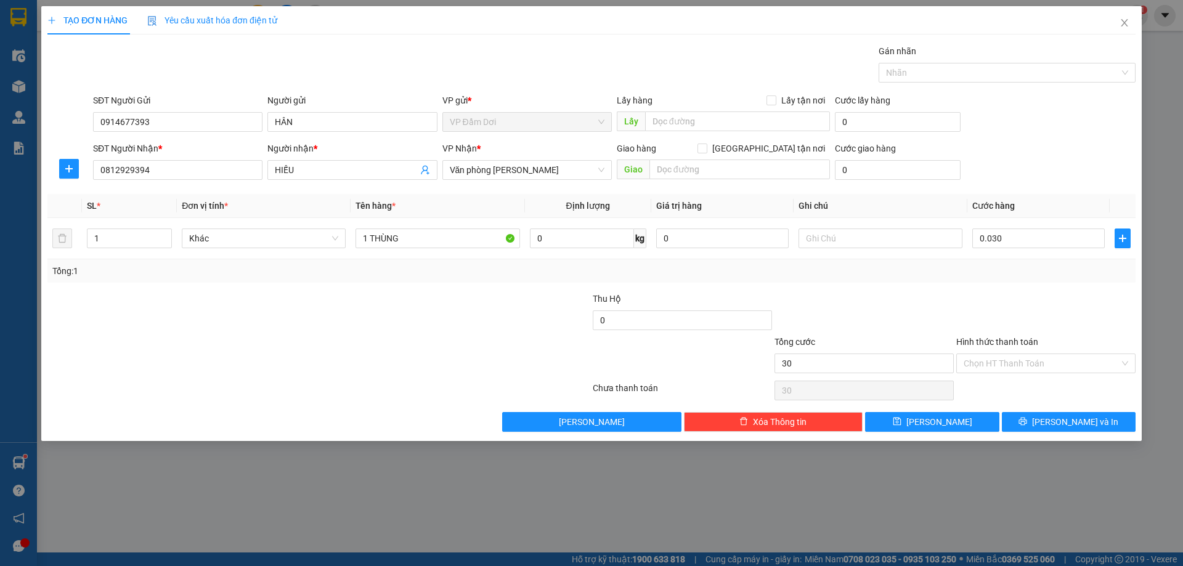
type input "30.000"
click at [1017, 420] on button "[PERSON_NAME] và In" at bounding box center [1069, 422] width 134 height 20
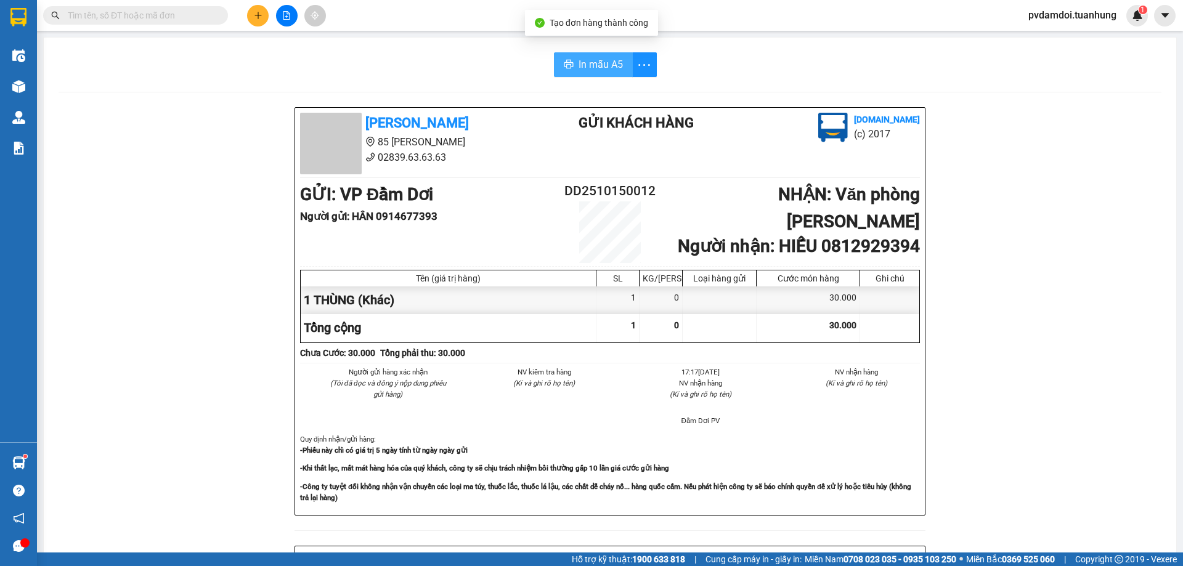
click at [569, 67] on button "In mẫu A5" at bounding box center [593, 64] width 79 height 25
